Goal: Use online tool/utility

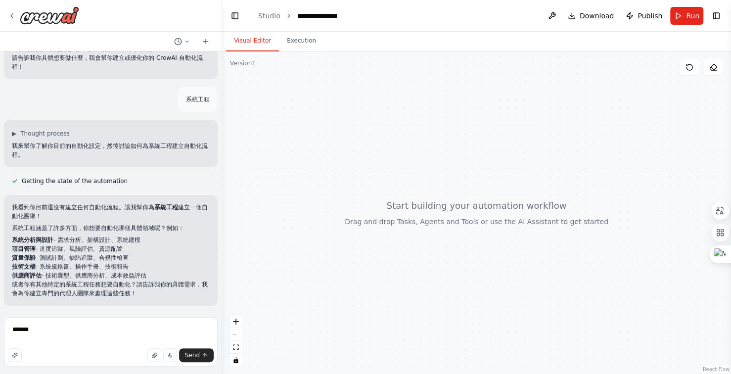
type textarea "******"
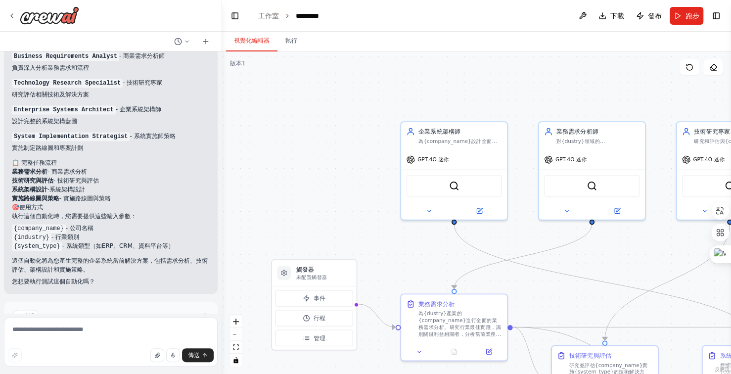
scroll to position [889, 0]
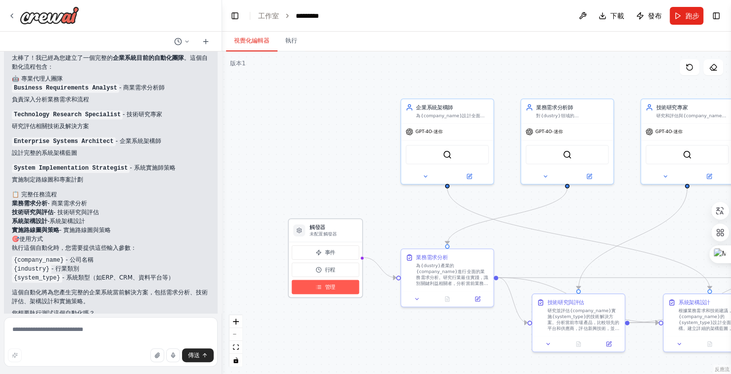
click at [356, 280] on button "管理" at bounding box center [325, 287] width 67 height 14
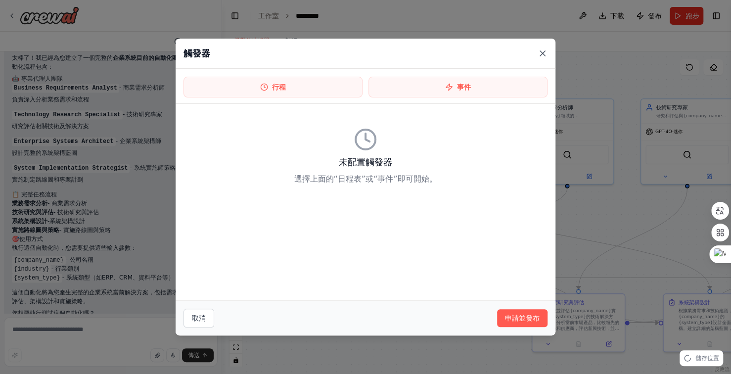
click at [541, 51] on icon at bounding box center [543, 53] width 10 height 10
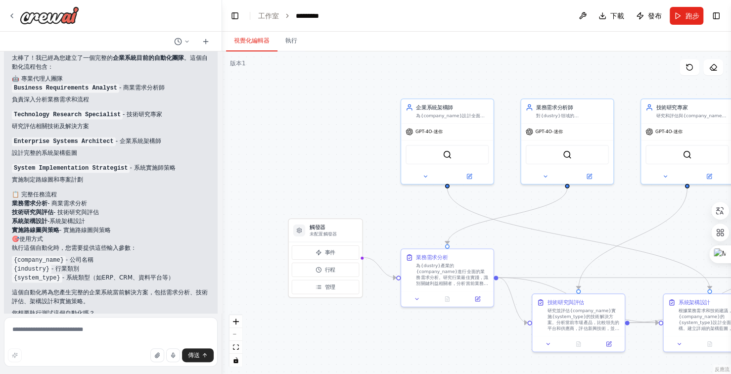
click at [409, 332] on div ".deletable-edge-delete-btn { width: 20px; height: 20px; border: 0px solid #ffff…" at bounding box center [476, 212] width 509 height 323
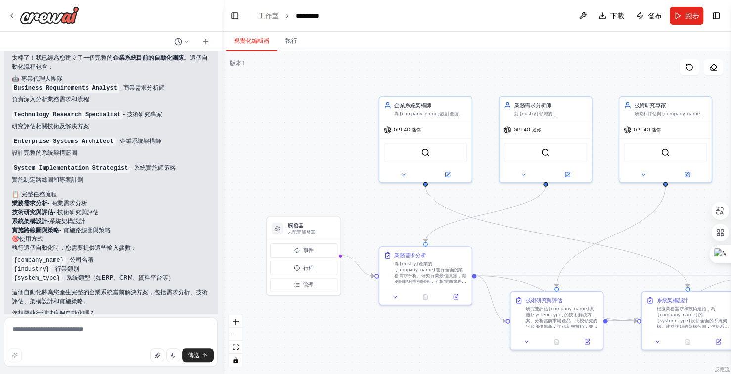
click at [354, 317] on div ".deletable-edge-delete-btn { width: 20px; height: 20px; border: 0px solid #ffff…" at bounding box center [476, 212] width 509 height 323
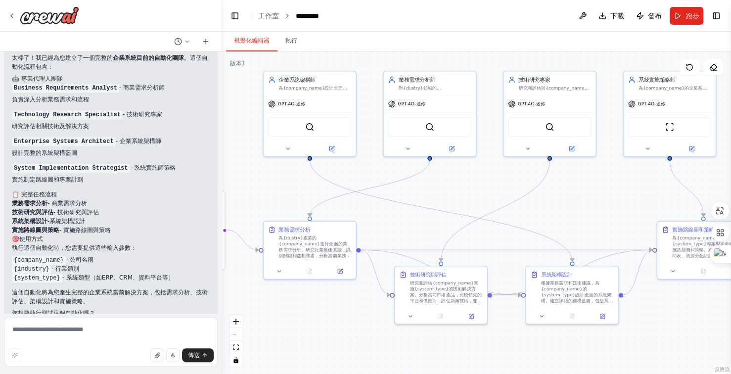
drag, startPoint x: 441, startPoint y: 356, endPoint x: 326, endPoint y: 330, distance: 118.6
click at [326, 330] on div ".deletable-edge-delete-btn { width: 20px; height: 20px; border: 0px solid #ffff…" at bounding box center [476, 212] width 509 height 323
click at [485, 349] on div ".deletable-edge-delete-btn { width: 20px; height: 20px; border: 0px solid #ffff…" at bounding box center [476, 212] width 509 height 323
drag, startPoint x: 514, startPoint y: 354, endPoint x: 506, endPoint y: 352, distance: 8.6
click at [506, 352] on div ".deletable-edge-delete-btn { width: 20px; height: 20px; border: 0px solid #ffff…" at bounding box center [476, 212] width 509 height 323
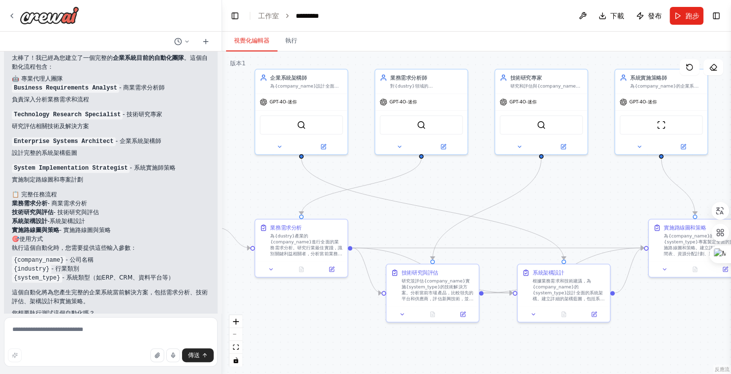
click at [506, 352] on div ".deletable-edge-delete-btn { width: 20px; height: 20px; border: 0px solid #ffff…" at bounding box center [476, 212] width 509 height 323
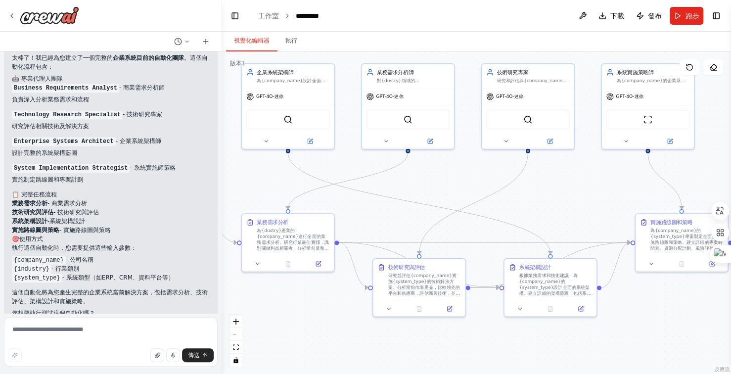
drag, startPoint x: 506, startPoint y: 352, endPoint x: 493, endPoint y: 347, distance: 14.4
click at [493, 347] on div ".deletable-edge-delete-btn { width: 20px; height: 20px; border: 0px solid #ffff…" at bounding box center [476, 212] width 509 height 323
click at [319, 260] on icon at bounding box center [317, 260] width 3 height 3
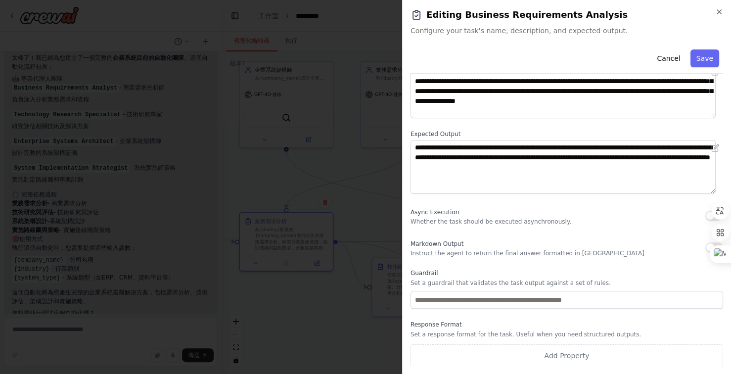
scroll to position [0, 0]
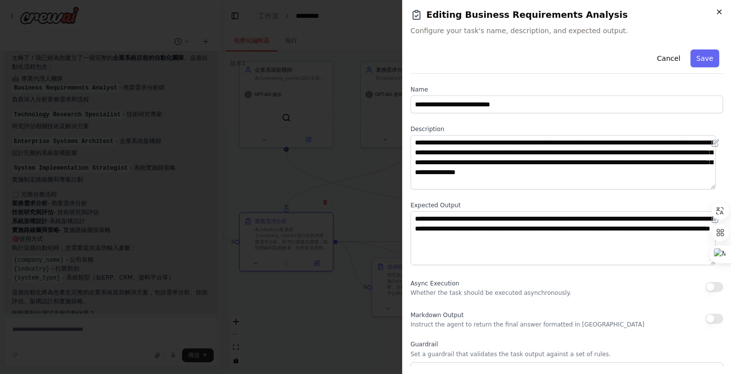
click at [720, 11] on icon "button" at bounding box center [719, 12] width 8 height 8
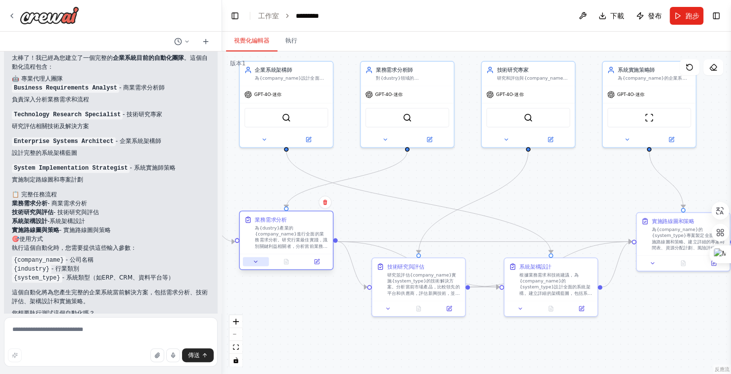
click at [258, 264] on icon at bounding box center [256, 262] width 6 height 6
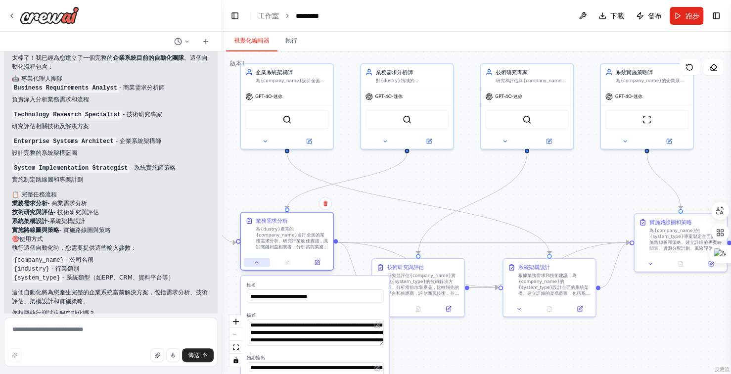
click at [257, 260] on icon at bounding box center [257, 262] width 6 height 6
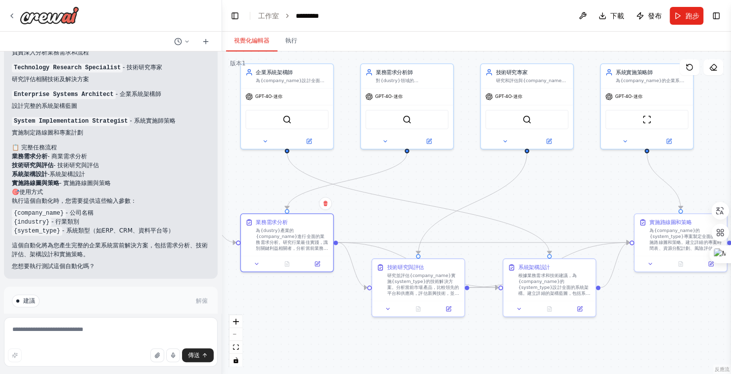
scroll to position [981, 0]
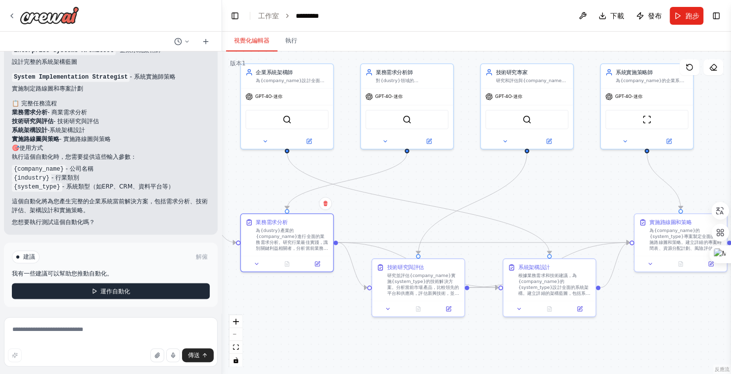
click at [132, 289] on button "運作自動化" at bounding box center [111, 291] width 198 height 16
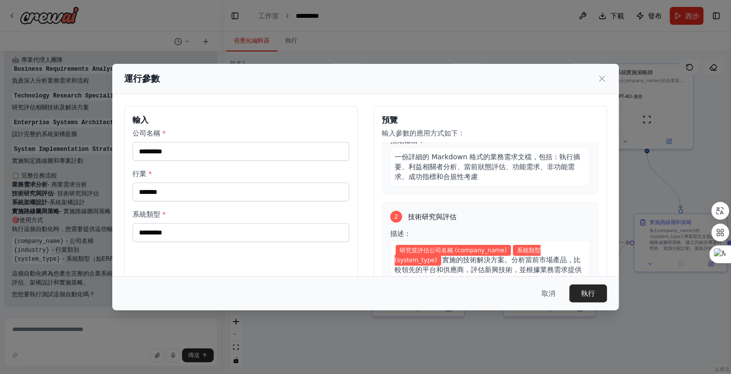
scroll to position [0, 0]
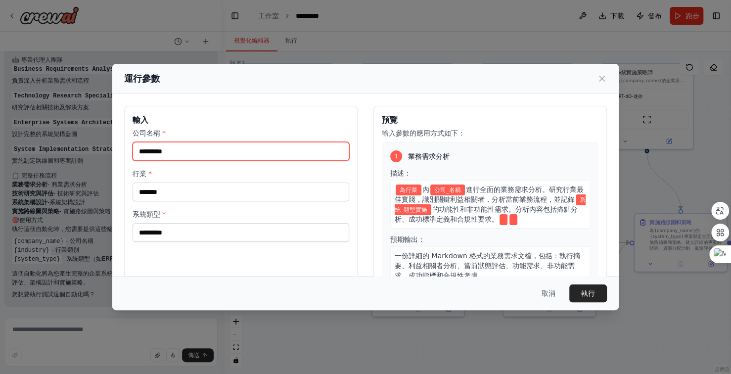
click at [209, 153] on input "公司名稱 *" at bounding box center [241, 151] width 217 height 19
type input "****"
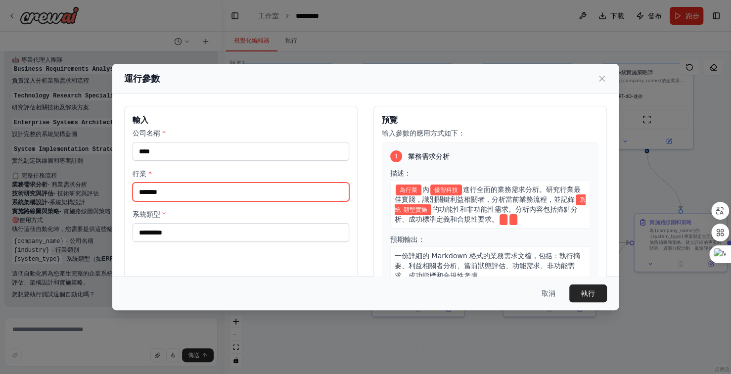
click at [179, 190] on input "行業 *" at bounding box center [241, 192] width 217 height 19
